Goal: Information Seeking & Learning: Learn about a topic

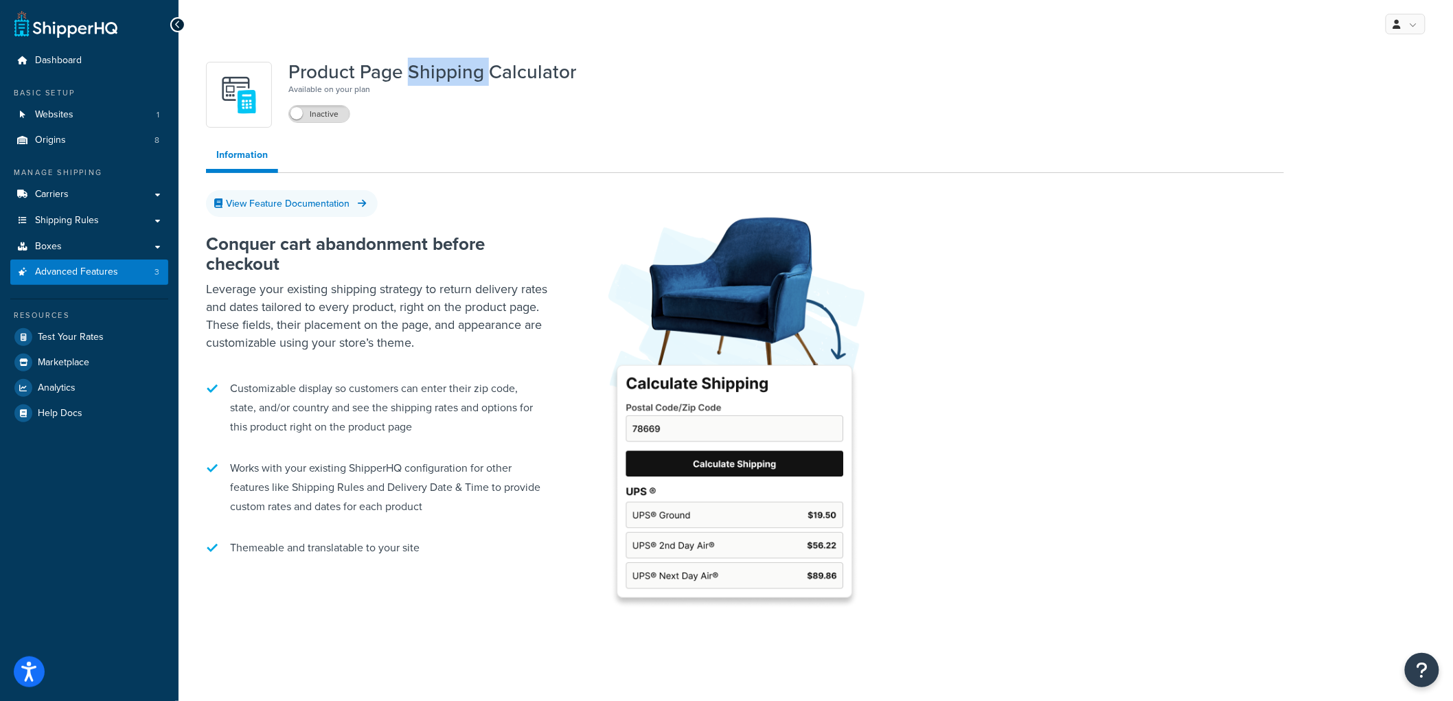
drag, startPoint x: 408, startPoint y: 69, endPoint x: 487, endPoint y: 69, distance: 79.6
click at [487, 69] on h1 "Product Page Shipping Calculator" at bounding box center [432, 72] width 288 height 21
drag, startPoint x: 487, startPoint y: 70, endPoint x: 408, endPoint y: 70, distance: 79.6
click at [408, 70] on h1 "Product Page Shipping Calculator" at bounding box center [432, 72] width 288 height 21
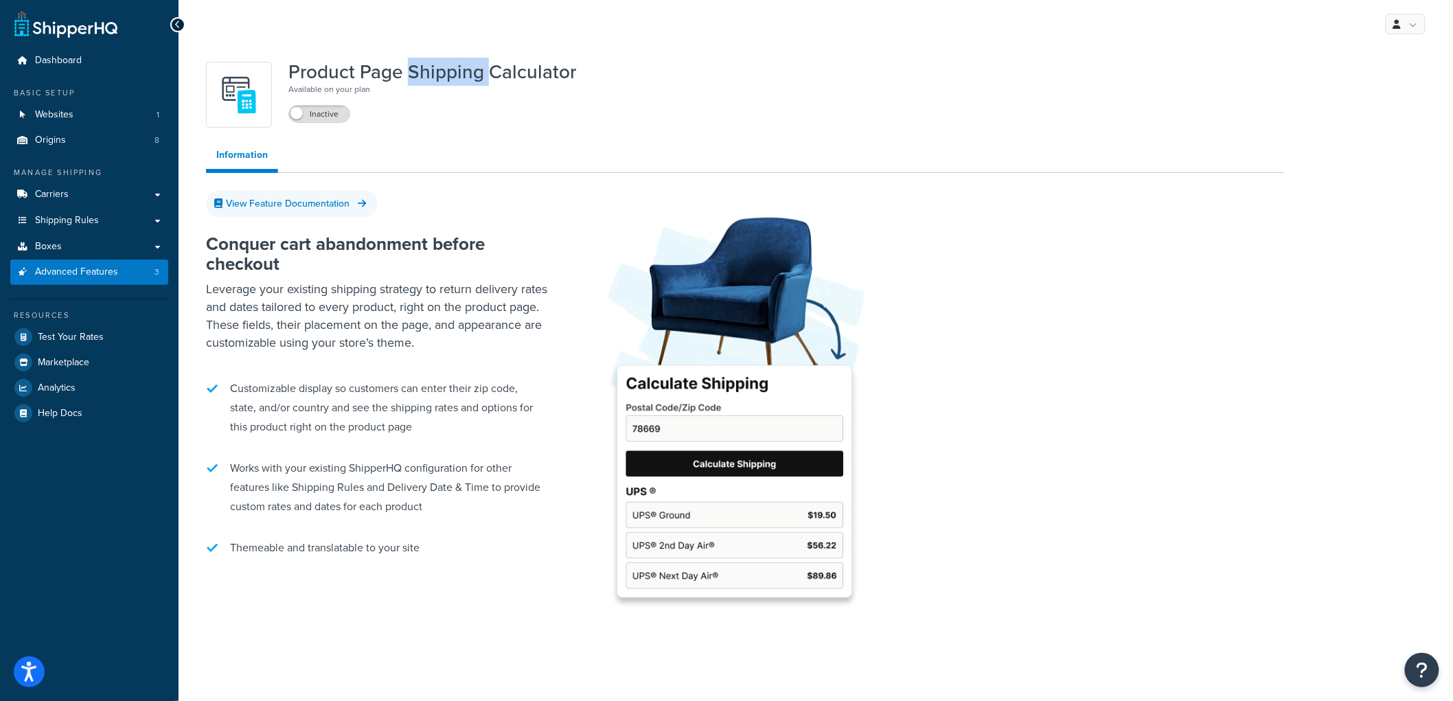
click at [408, 70] on h1 "Product Page Shipping Calculator" at bounding box center [432, 72] width 288 height 21
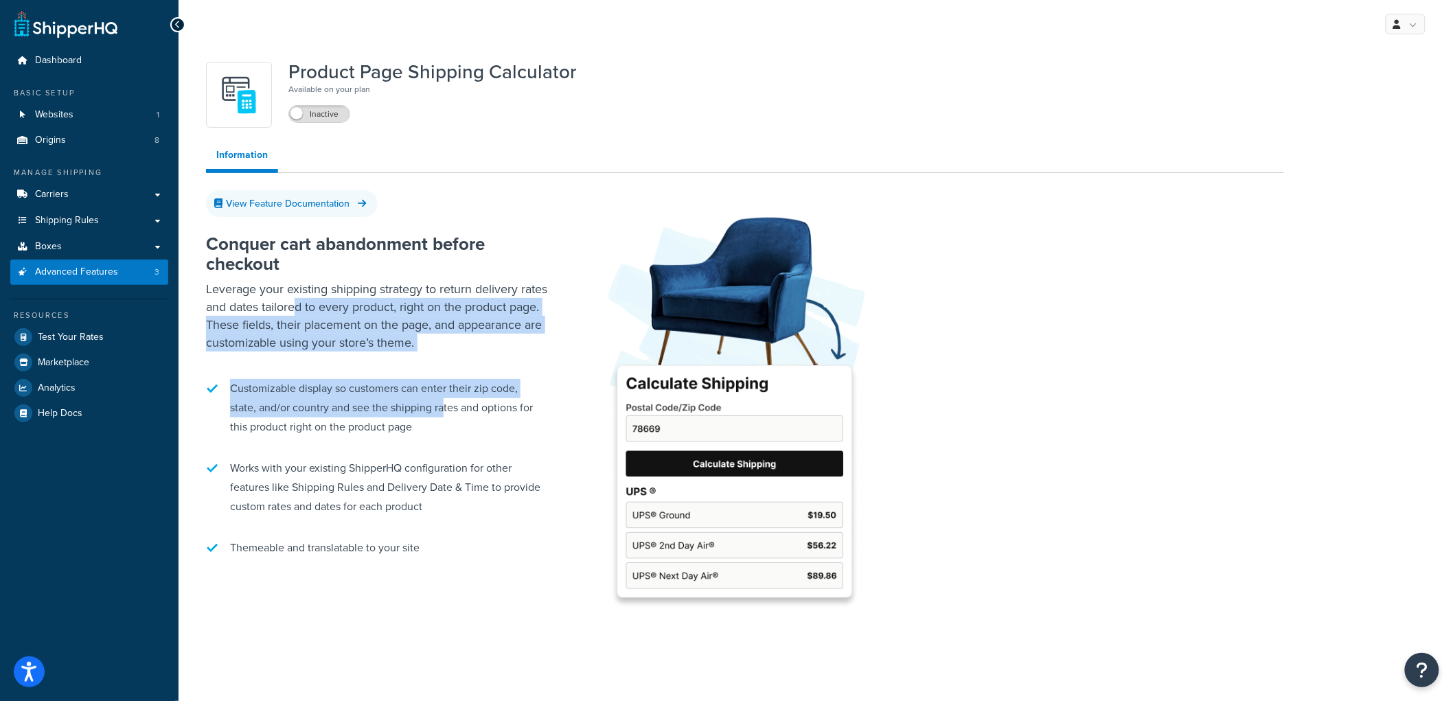
drag, startPoint x: 323, startPoint y: 300, endPoint x: 443, endPoint y: 406, distance: 159.5
click at [443, 406] on div "Conquer cart abandonment before checkout Leverage your existing shipping strate…" at bounding box center [377, 396] width 343 height 352
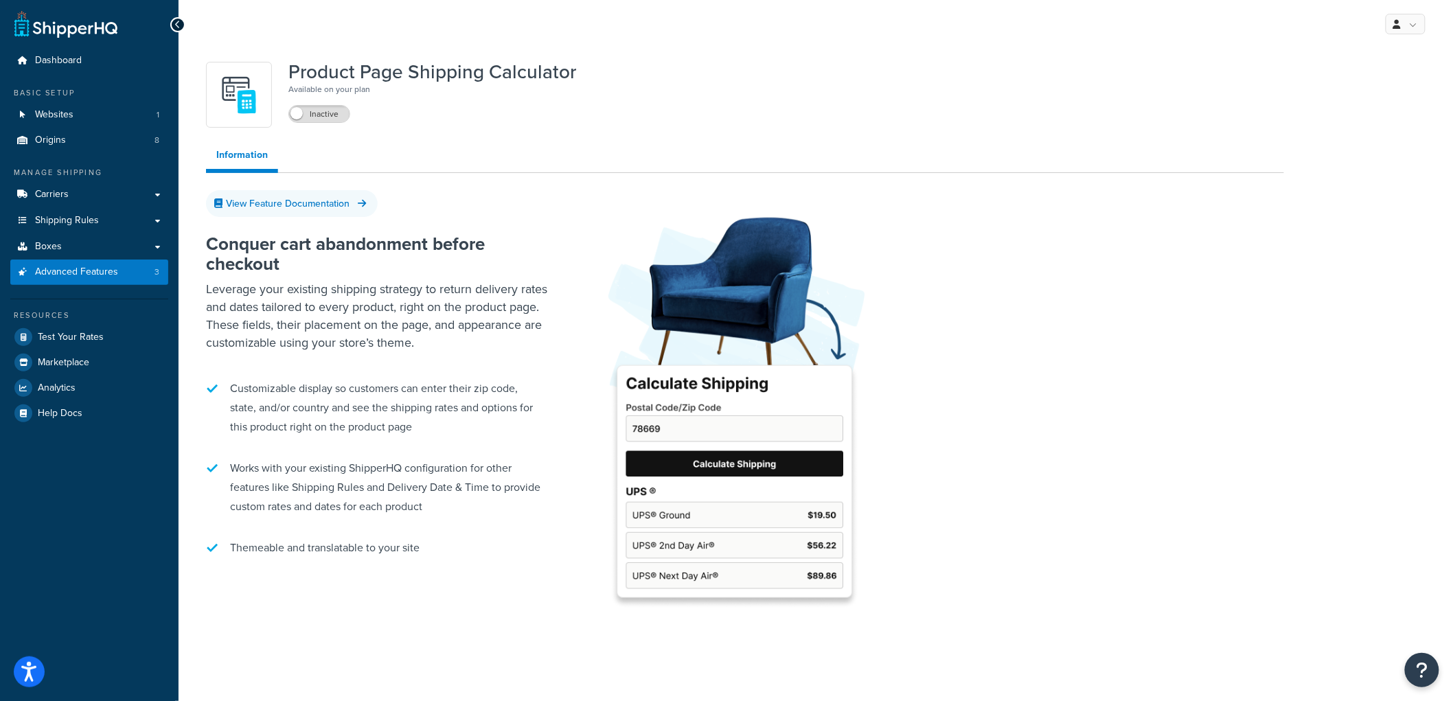
click at [447, 401] on li "Customizable display so customers can enter their zip code, state, and/or count…" at bounding box center [377, 407] width 343 height 71
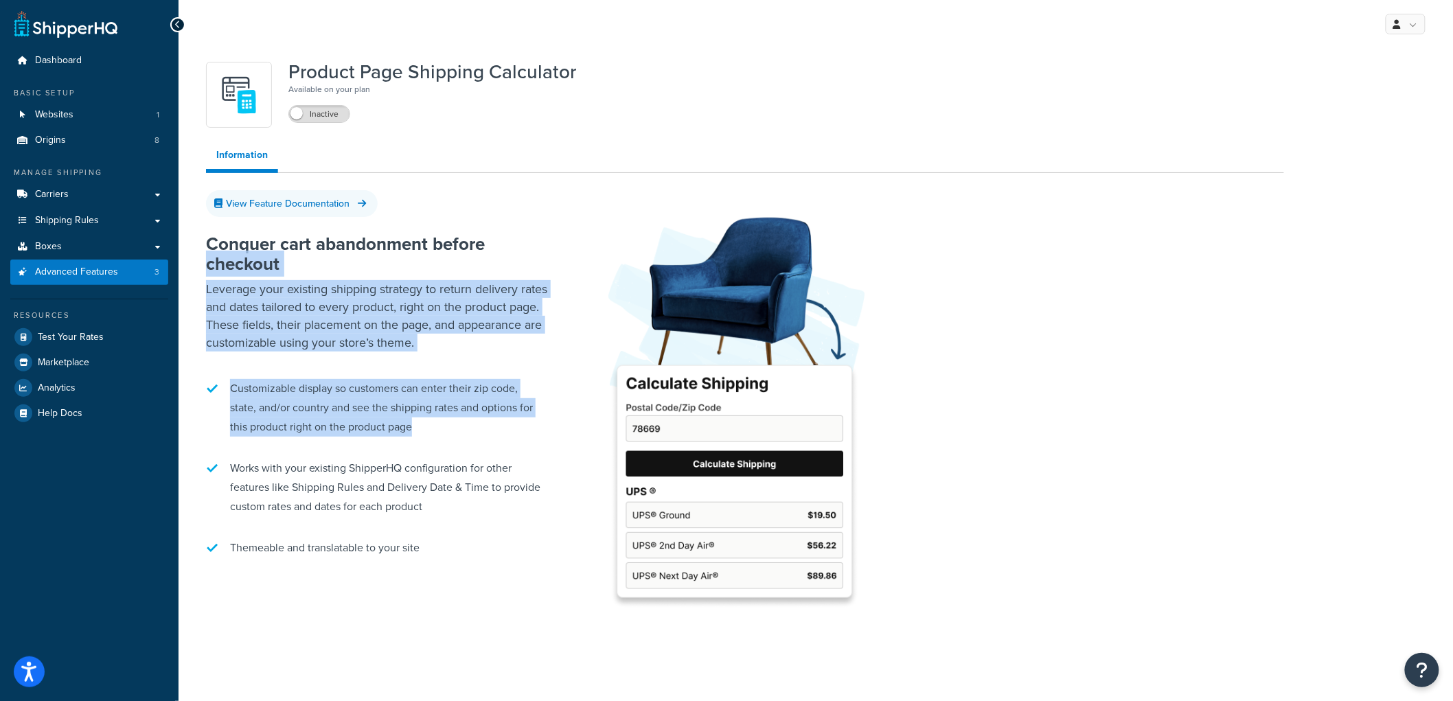
drag, startPoint x: 468, startPoint y: 426, endPoint x: 188, endPoint y: 272, distance: 319.3
click at [188, 272] on div "Product Page Shipping Calculator Available on your plan Inactive Information Vi…" at bounding box center [815, 364] width 1274 height 632
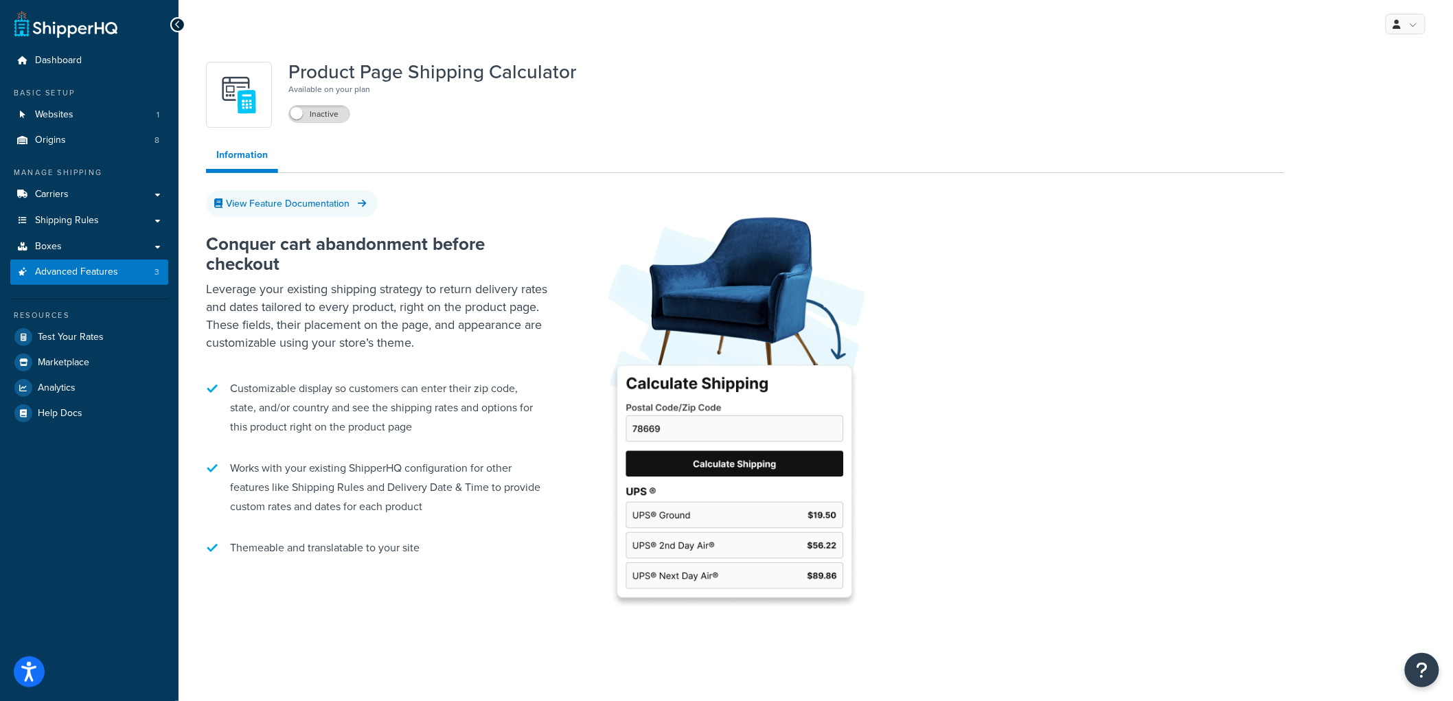
click at [222, 255] on h2 "Conquer cart abandonment before checkout" at bounding box center [377, 253] width 343 height 39
